Goal: Obtain resource: Download file/media

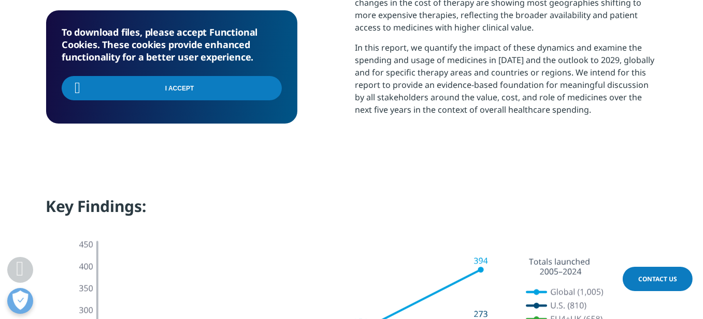
scroll to position [828, 0]
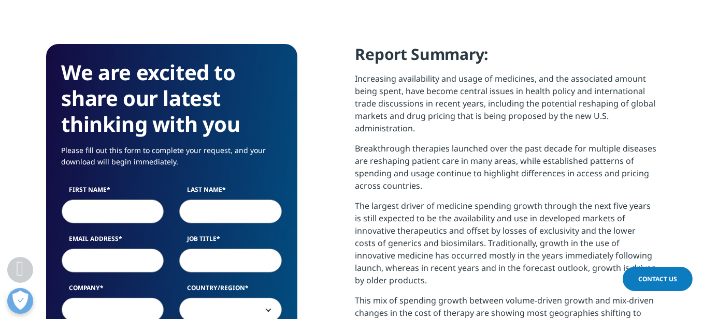
scroll to position [466, 0]
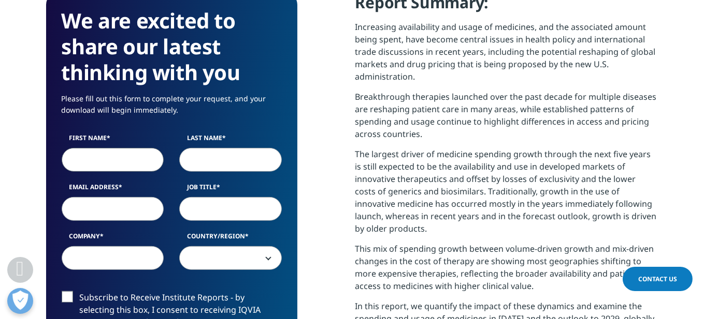
click at [113, 164] on input "First Name" at bounding box center [113, 160] width 103 height 24
type input "Inajar"
click at [193, 161] on input "Last Name" at bounding box center [230, 160] width 103 height 24
type input "de Souza"
click at [123, 214] on input "Email Address" at bounding box center [113, 209] width 103 height 24
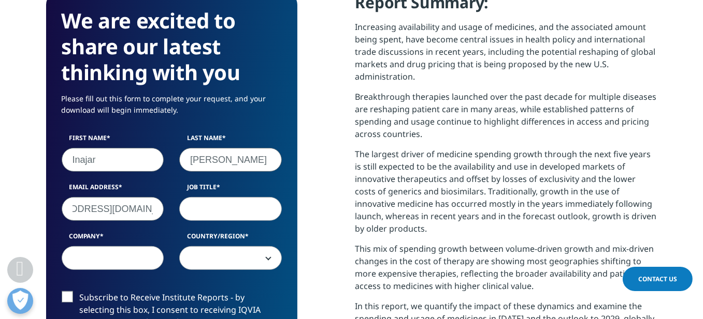
scroll to position [0, 47]
type input "inajar@farmaacademia.com.br"
click at [200, 208] on input "Job Title" at bounding box center [230, 209] width 103 height 24
click at [111, 258] on input "Company" at bounding box center [113, 258] width 103 height 24
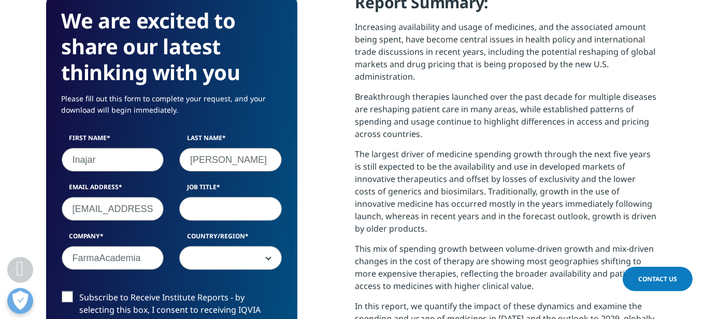
type input "FarmaAcademia"
click at [266, 257] on span at bounding box center [230, 258] width 103 height 24
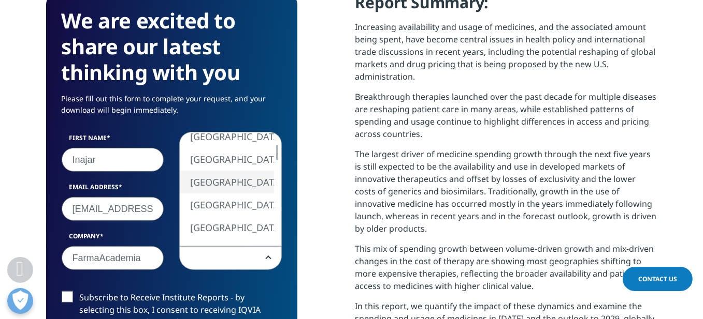
select select "[GEOGRAPHIC_DATA]"
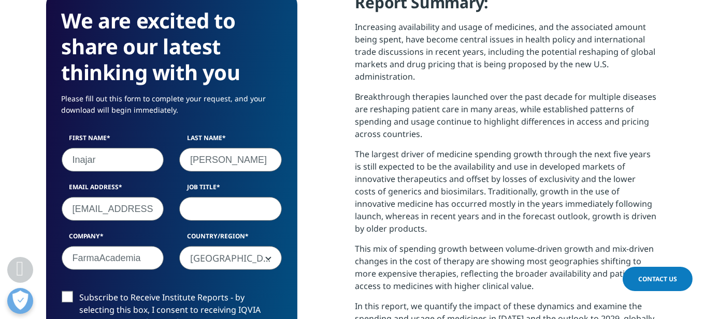
click at [206, 207] on input "Job Title" at bounding box center [230, 209] width 103 height 24
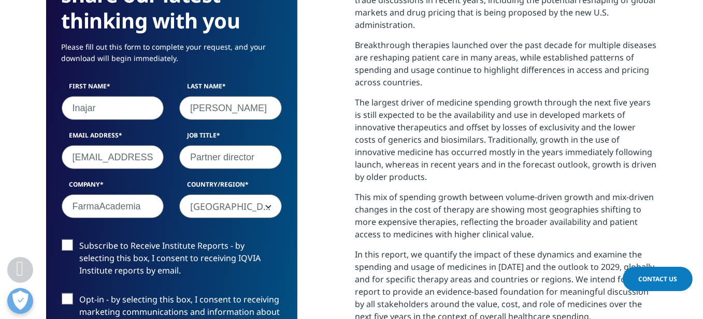
type input "Partner director"
click at [64, 244] on label "Subscribe to Receive Institute Reports - by selecting this box, I consent to re…" at bounding box center [172, 261] width 220 height 43
click at [80, 240] on input "Subscribe to Receive Institute Reports - by selecting this box, I consent to re…" at bounding box center [80, 240] width 0 height 0
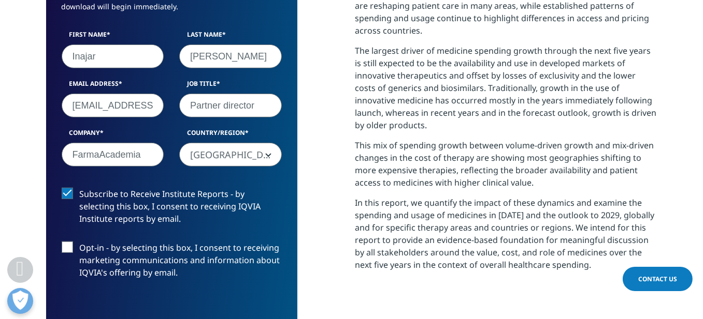
scroll to position [576, 0]
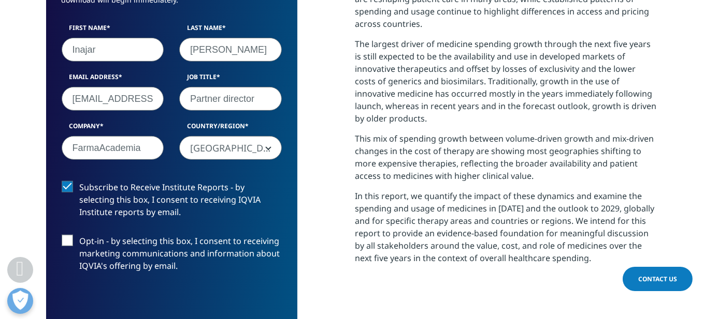
click at [68, 240] on label "Opt-in - by selecting this box, I consent to receiving marketing communications…" at bounding box center [172, 256] width 220 height 43
click at [80, 235] on input "Opt-in - by selecting this box, I consent to receiving marketing communications…" at bounding box center [80, 235] width 0 height 0
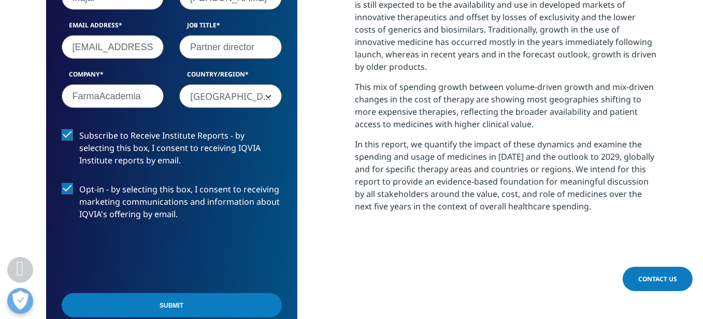
scroll to position [732, 0]
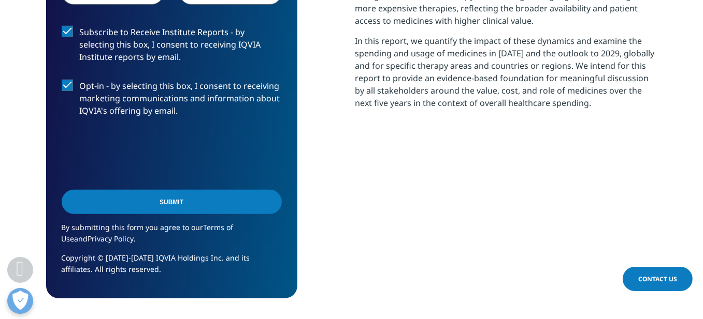
click at [161, 205] on input "Submit" at bounding box center [172, 202] width 220 height 24
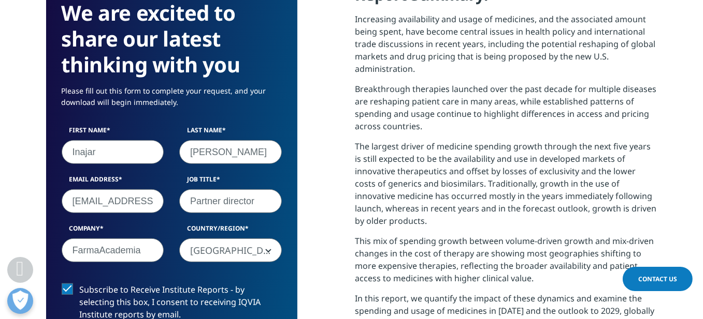
scroll to position [5, 5]
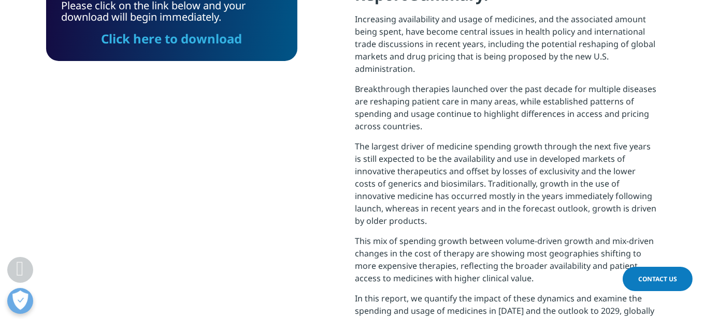
click at [169, 45] on link "Click here to download" at bounding box center [171, 38] width 141 height 17
